Goal: Information Seeking & Learning: Learn about a topic

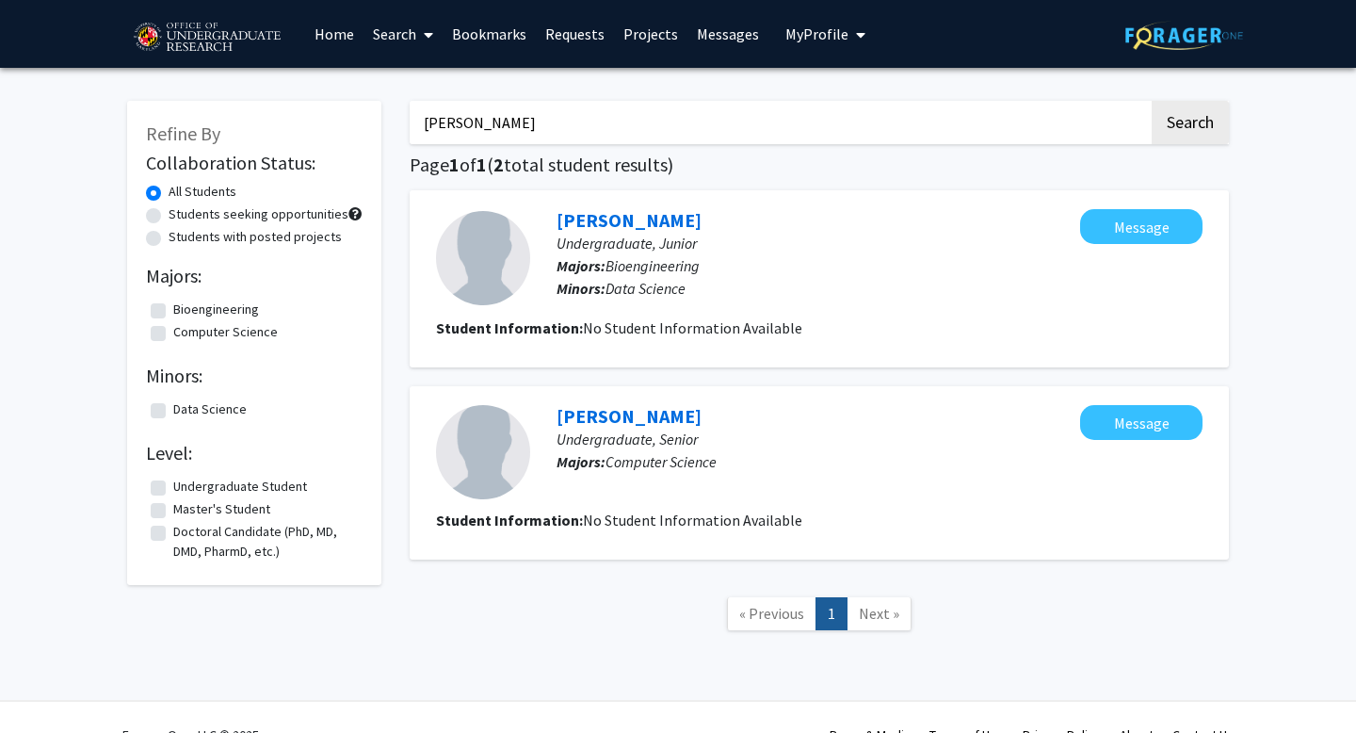
click at [416, 36] on link "Search" at bounding box center [402, 34] width 79 height 66
click at [422, 75] on span "Faculty/Staff" at bounding box center [432, 87] width 138 height 38
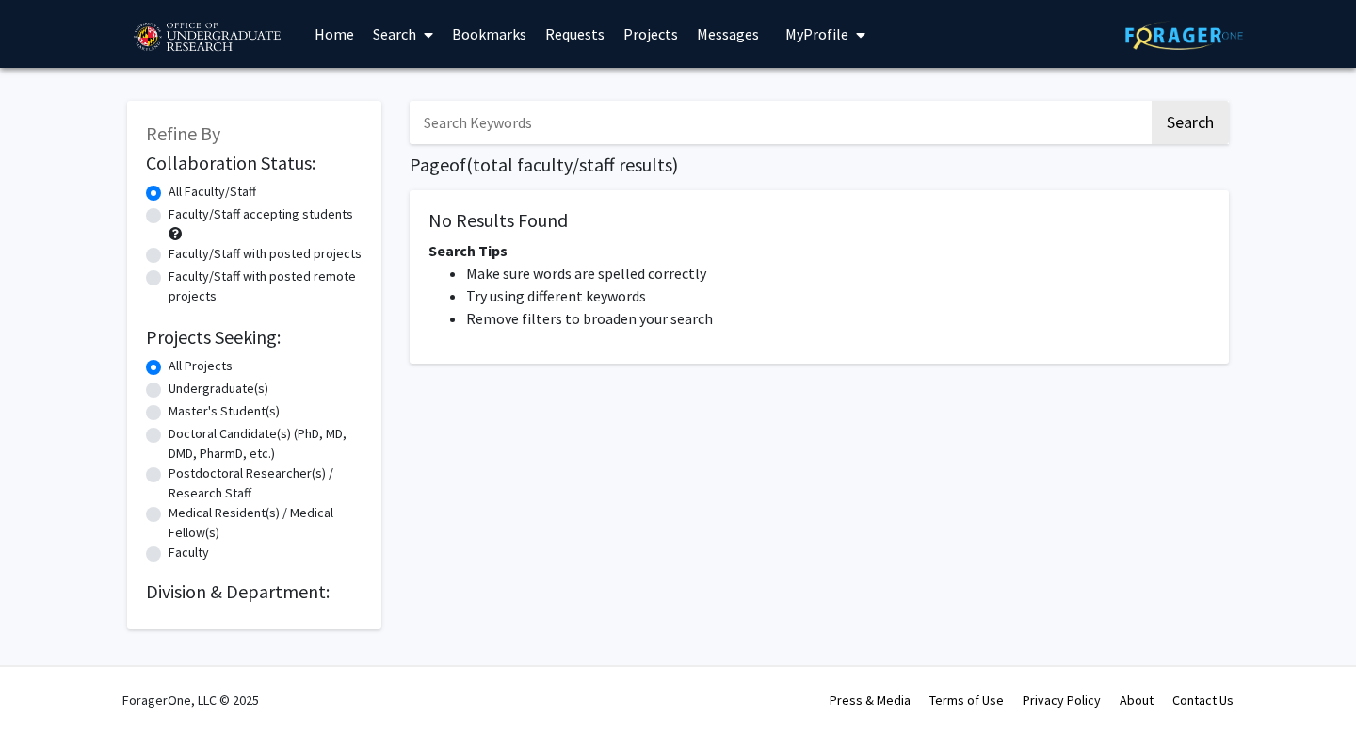
click at [169, 388] on label "Undergraduate(s)" at bounding box center [219, 389] width 100 height 20
click at [169, 388] on input "Undergraduate(s)" at bounding box center [175, 385] width 12 height 12
radio input "true"
click at [1046, 127] on button "Search" at bounding box center [1190, 122] width 77 height 43
click at [169, 218] on label "Faculty/Staff accepting students" at bounding box center [261, 214] width 185 height 20
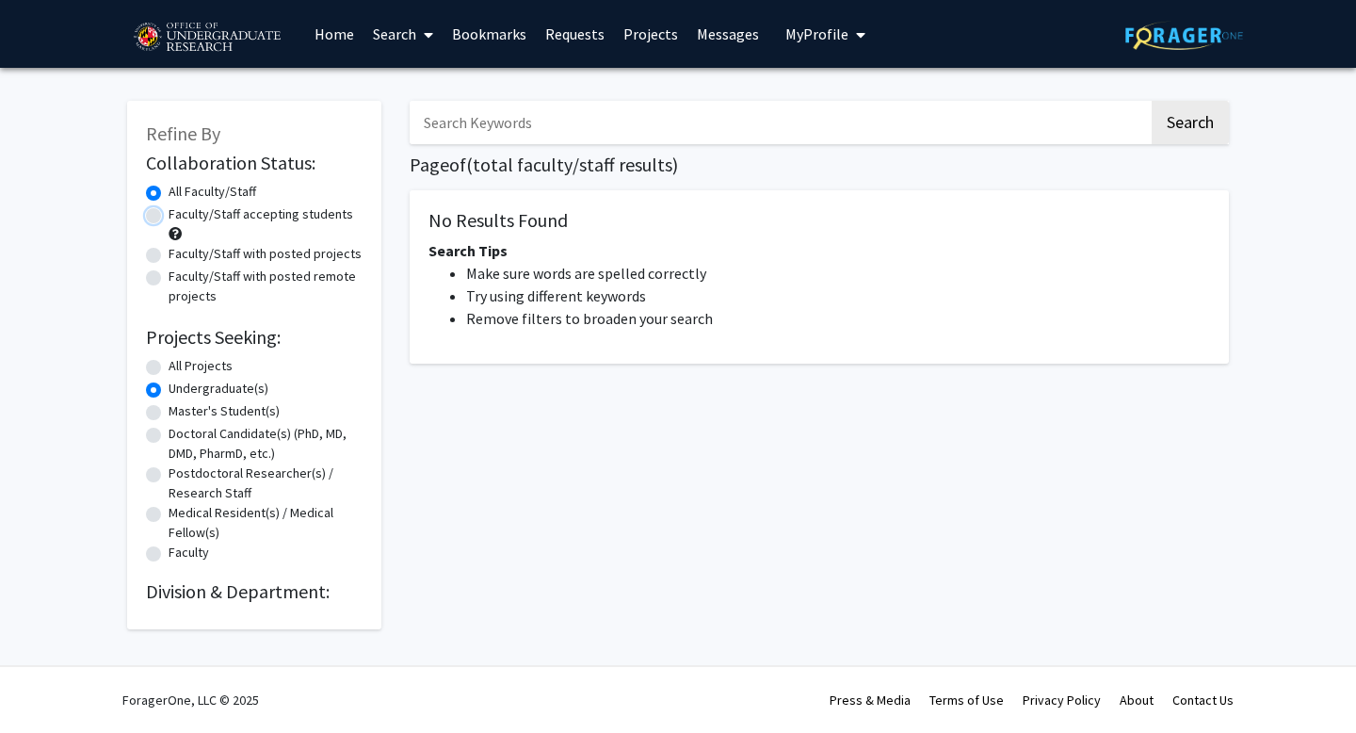
click at [169, 217] on input "Faculty/Staff accepting students" at bounding box center [175, 210] width 12 height 12
radio input "true"
click at [169, 365] on label "All Projects" at bounding box center [201, 366] width 64 height 20
click at [169, 365] on input "All Projects" at bounding box center [175, 362] width 12 height 12
radio input "true"
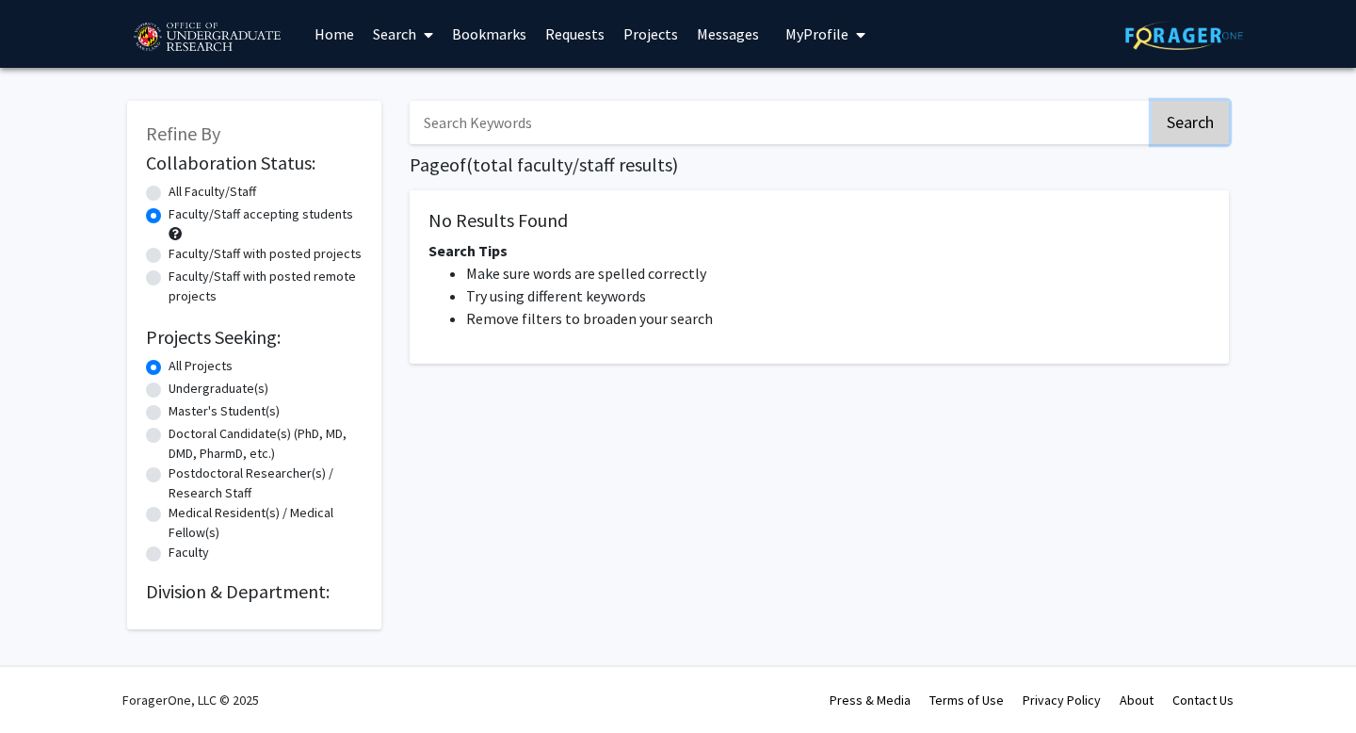
click at [1046, 110] on button "Search" at bounding box center [1190, 122] width 77 height 43
